Goal: Communication & Community: Participate in discussion

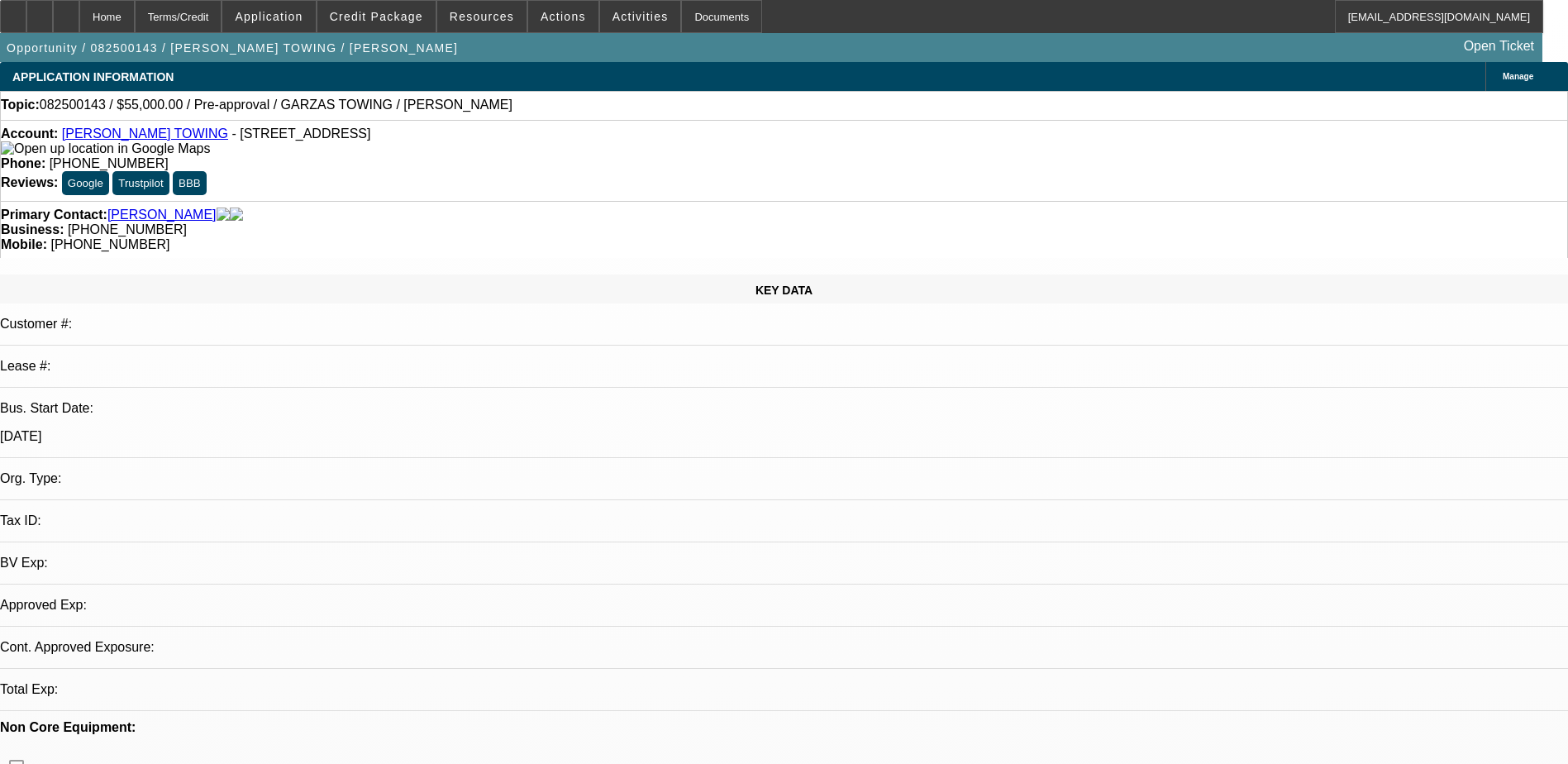
select select "0"
select select "2"
select select "0.1"
select select "1"
select select "2"
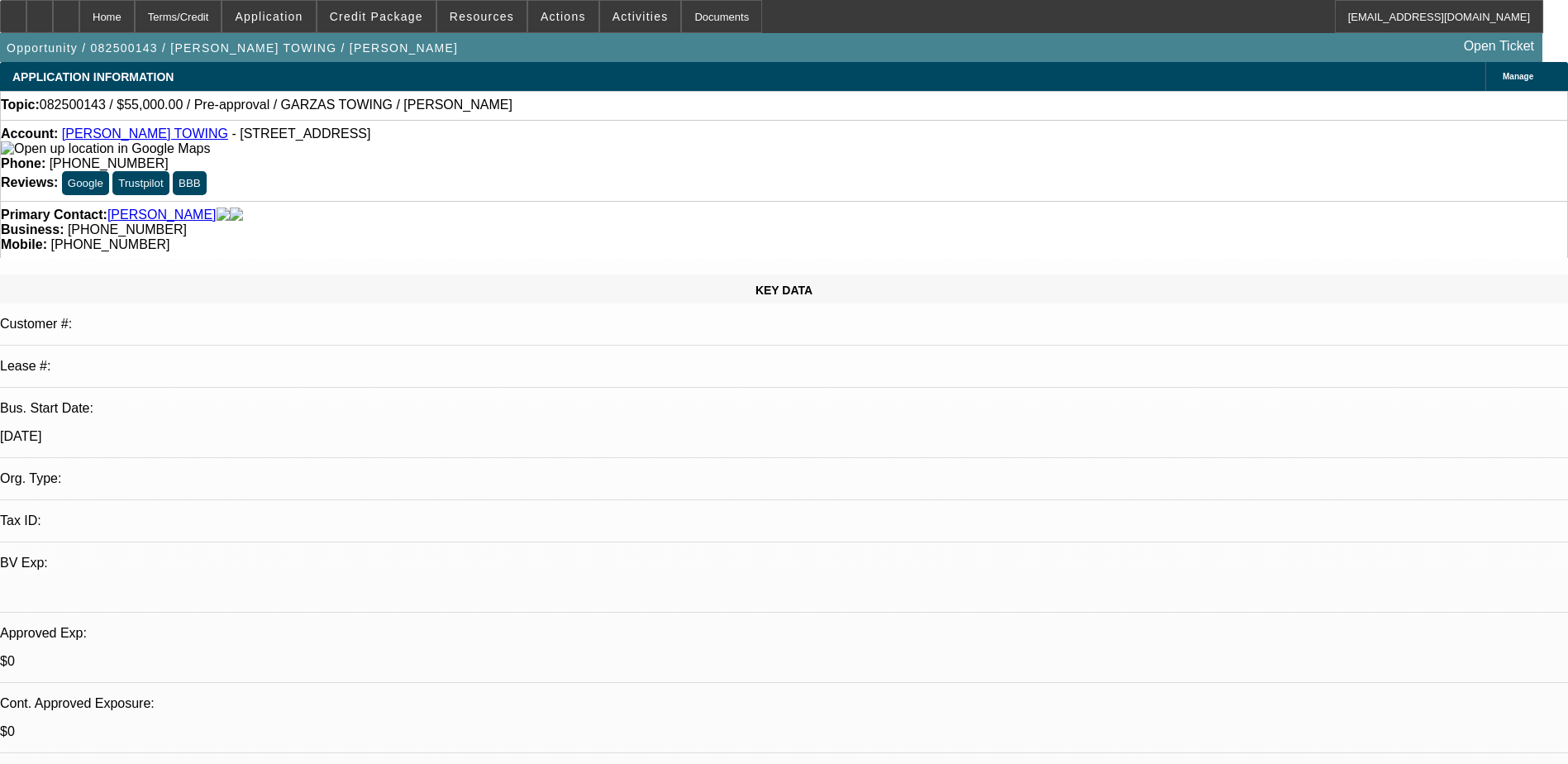
select select "4"
